Goal: Information Seeking & Learning: Learn about a topic

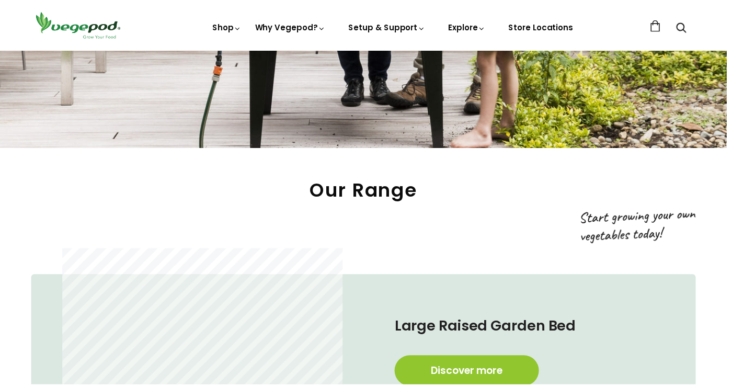
scroll to position [389, 0]
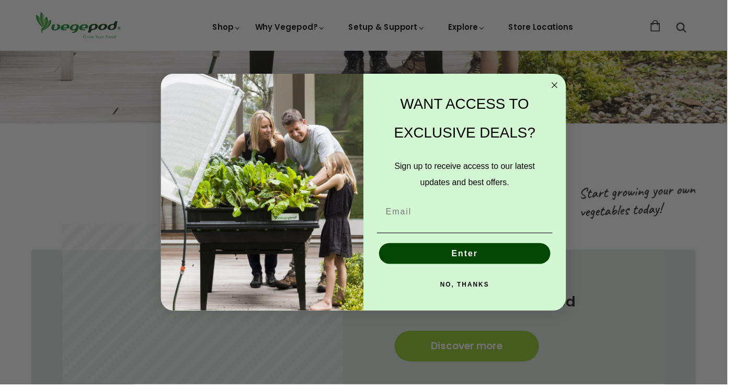
click at [558, 88] on circle "Close dialog" at bounding box center [559, 85] width 12 height 12
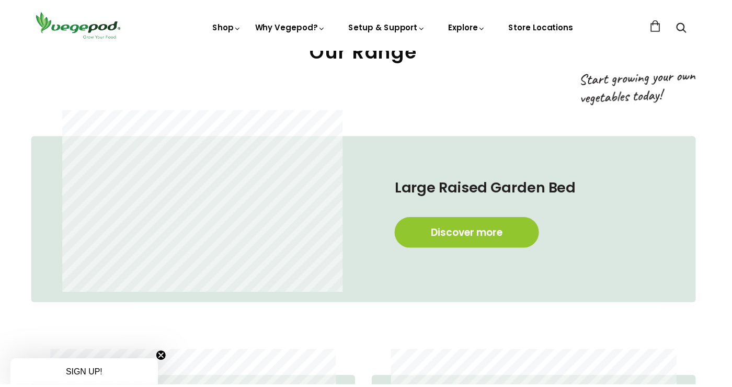
scroll to position [0, 349]
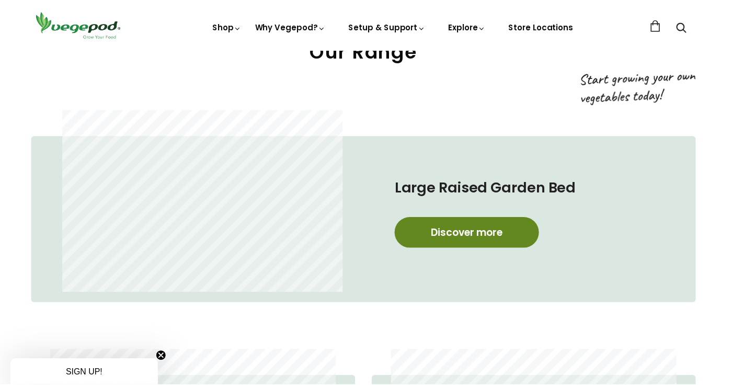
click at [491, 237] on link "Discover more" at bounding box center [469, 234] width 145 height 31
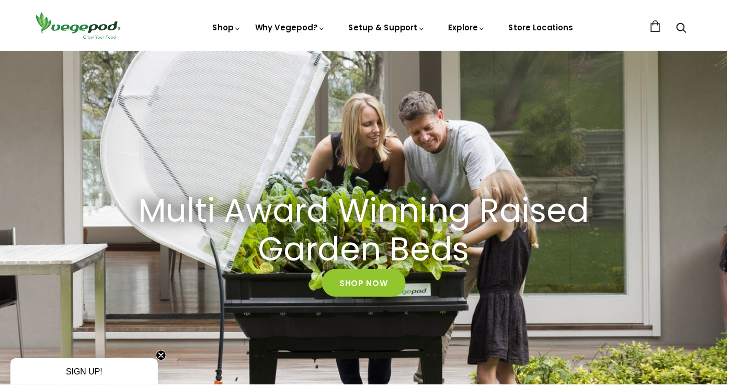
scroll to position [0, 0]
